Goal: Information Seeking & Learning: Check status

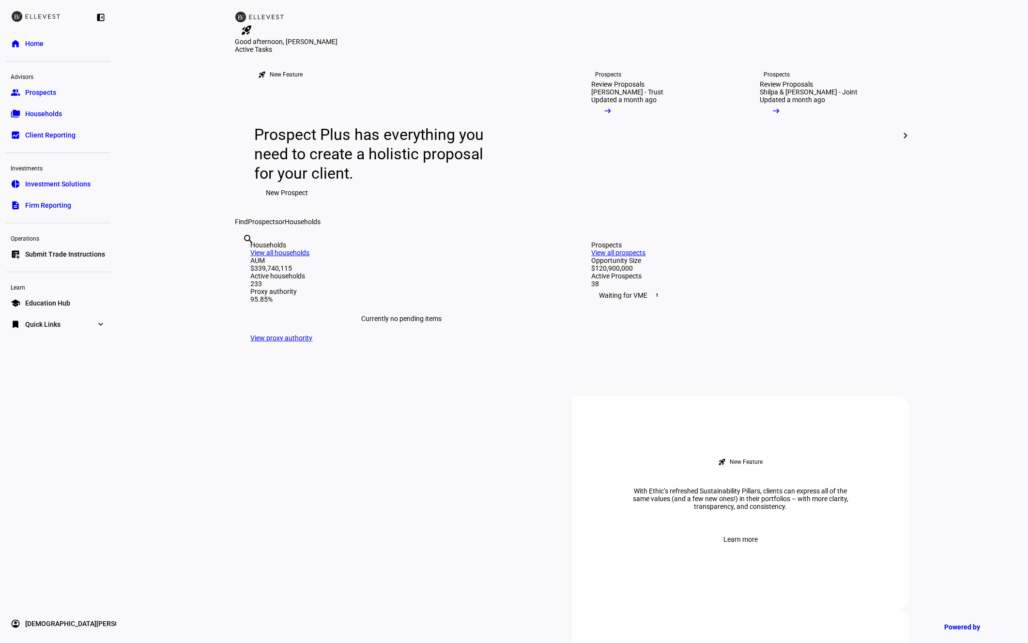
click at [50, 203] on span "Firm Reporting" at bounding box center [48, 205] width 46 height 10
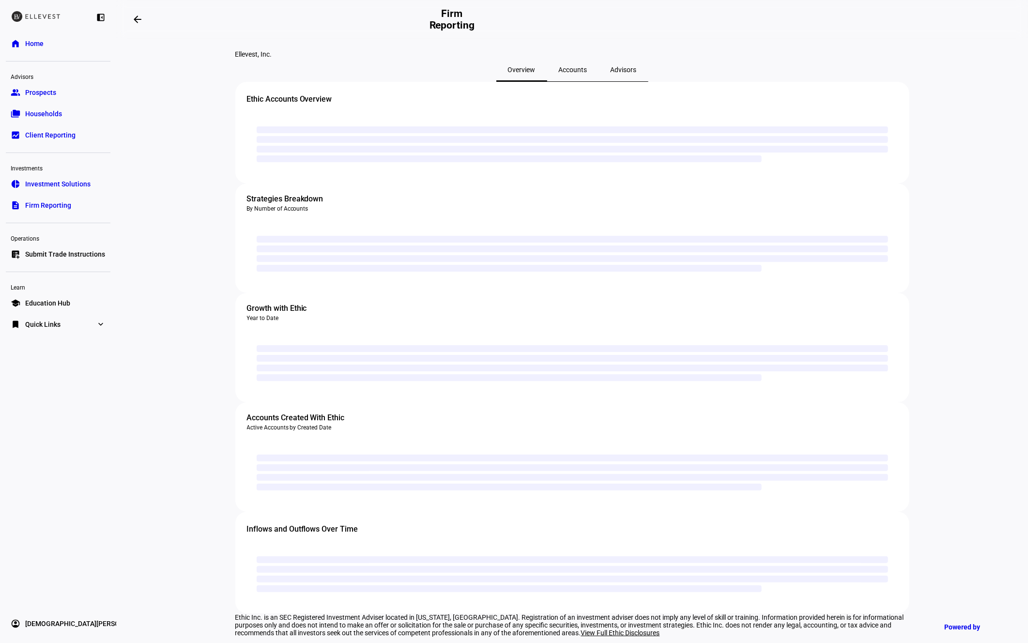
click at [582, 73] on span "Accounts" at bounding box center [573, 69] width 29 height 7
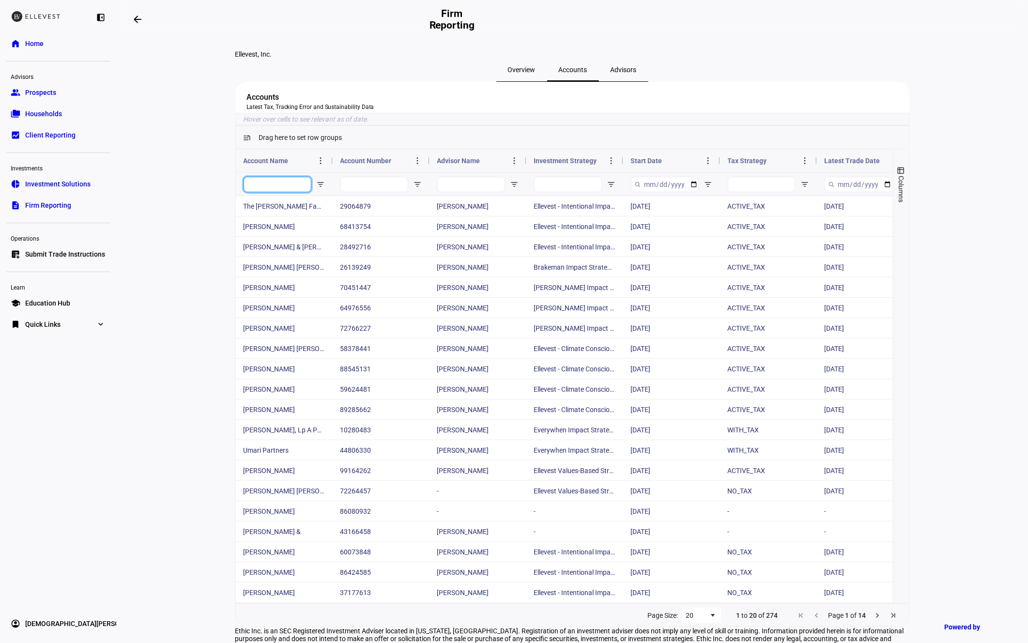
click at [300, 192] on input "Account Name Filter Input" at bounding box center [277, 184] width 68 height 15
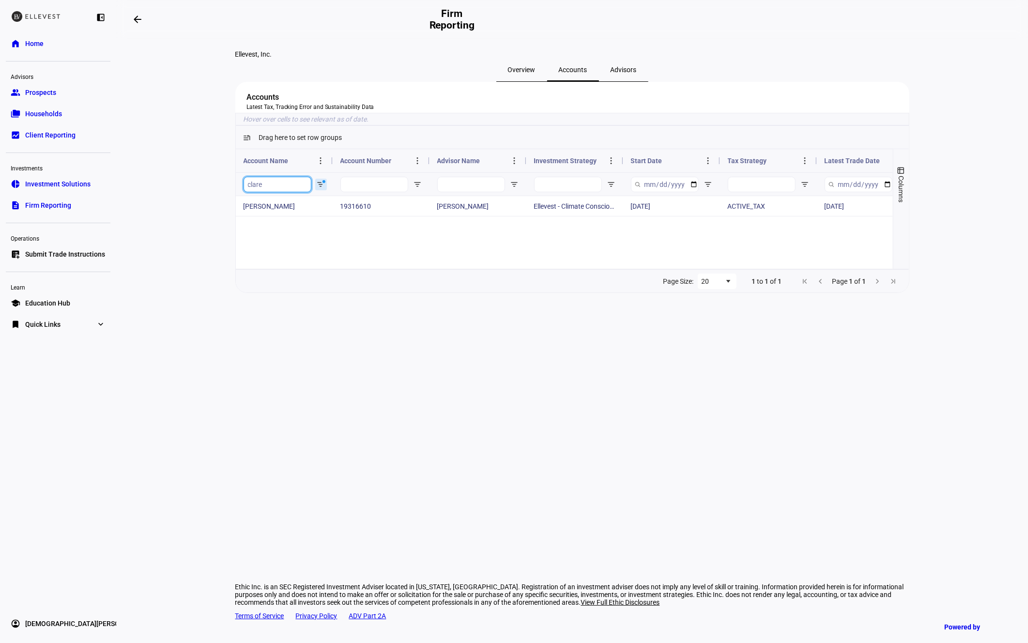
click at [291, 192] on input "clare" at bounding box center [277, 184] width 68 height 15
click at [289, 192] on input "[PERSON_NAME]" at bounding box center [277, 184] width 68 height 15
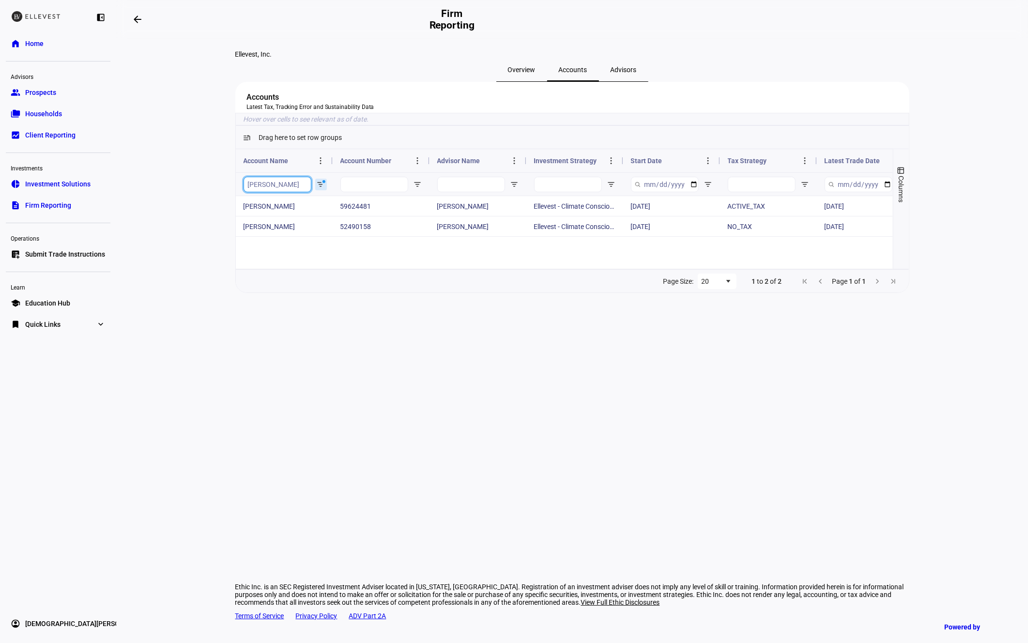
click at [289, 192] on input "[PERSON_NAME]" at bounding box center [277, 184] width 68 height 15
click at [302, 192] on input "quail" at bounding box center [277, 184] width 68 height 15
click at [301, 192] on input "quail" at bounding box center [277, 184] width 68 height 15
click at [265, 192] on input "[PERSON_NAME]" at bounding box center [277, 184] width 68 height 15
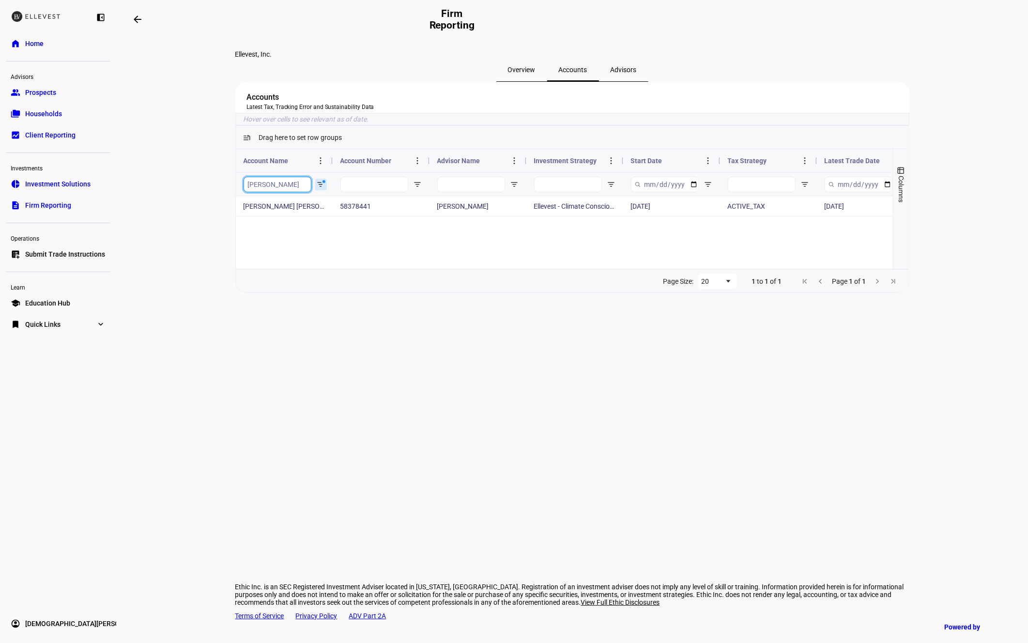
click at [265, 192] on input "[PERSON_NAME]" at bounding box center [277, 184] width 68 height 15
type input "clare"
